Goal: Task Accomplishment & Management: Use online tool/utility

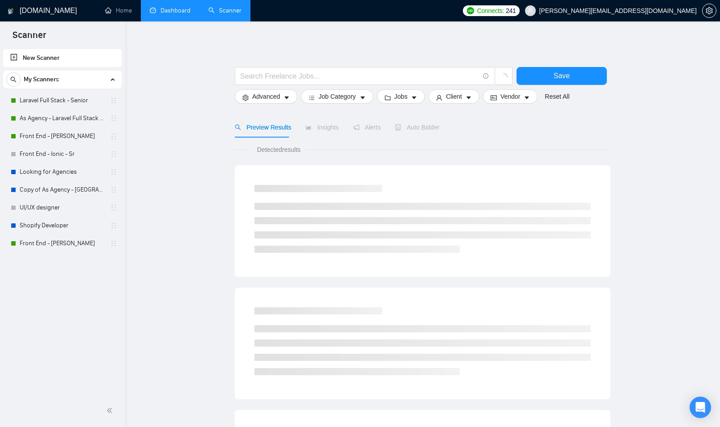
click at [170, 9] on link "Dashboard" at bounding box center [170, 11] width 41 height 8
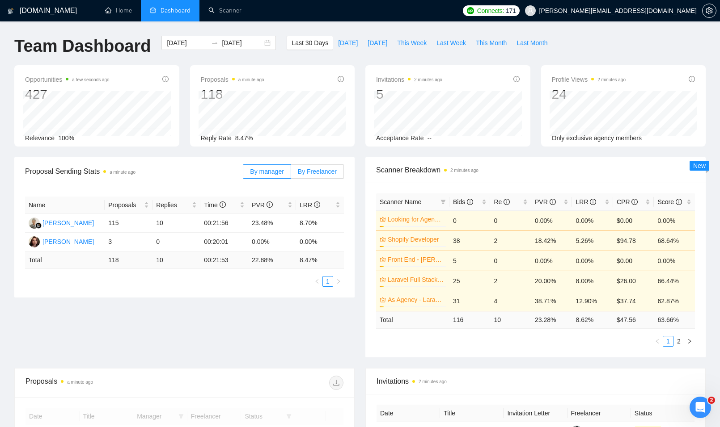
click at [330, 169] on span "By Freelancer" at bounding box center [317, 171] width 39 height 7
click at [291, 174] on input "By Freelancer" at bounding box center [291, 174] width 0 height 0
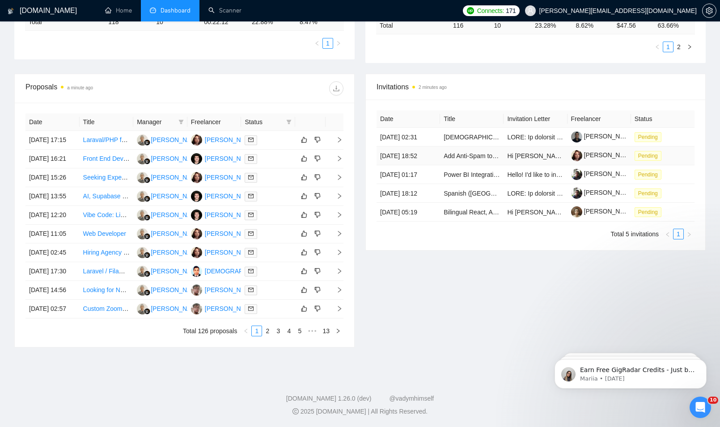
scroll to position [358, 0]
click at [266, 336] on link "2" at bounding box center [267, 331] width 10 height 10
click at [258, 336] on link "1" at bounding box center [257, 331] width 10 height 10
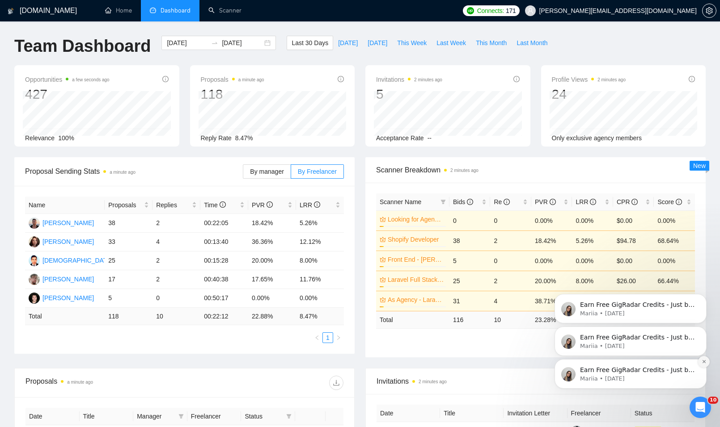
click at [701, 364] on icon "Dismiss notification" at bounding box center [703, 361] width 5 height 5
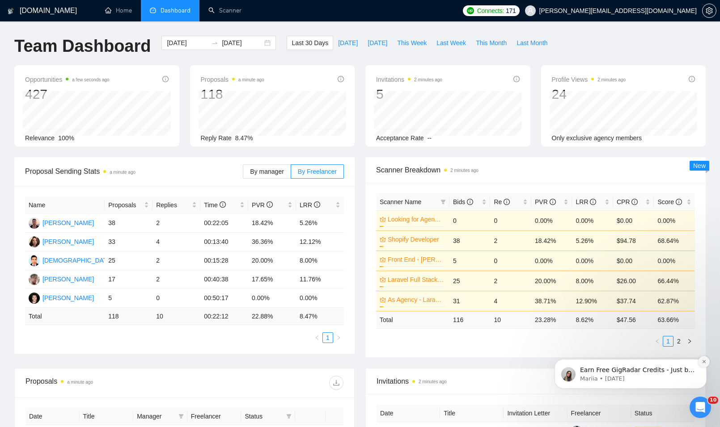
click at [701, 364] on icon "Dismiss notification" at bounding box center [703, 361] width 5 height 5
